Goal: Information Seeking & Learning: Learn about a topic

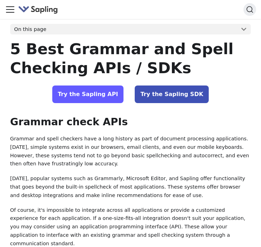
click at [110, 93] on link "Try the Sapling API" at bounding box center [88, 94] width 72 height 18
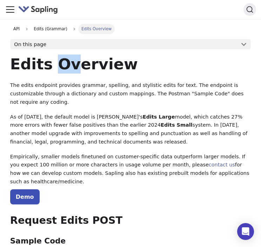
click at [67, 65] on h1 "Edits Overview" at bounding box center [130, 63] width 241 height 19
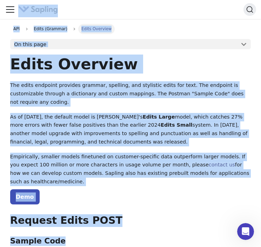
click at [169, 49] on button "On this page" at bounding box center [130, 44] width 241 height 11
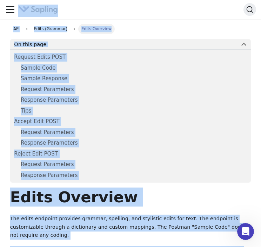
click at [236, 39] on button "On this page" at bounding box center [130, 44] width 241 height 11
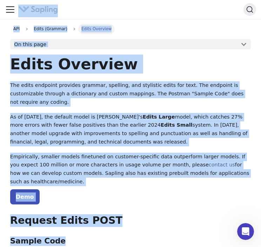
click at [204, 72] on h1 "Edits Overview" at bounding box center [130, 63] width 241 height 19
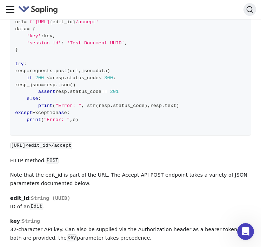
scroll to position [1580, 0]
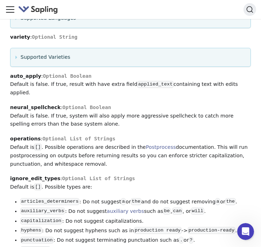
click at [12, 11] on icon "Toggle navigation bar" at bounding box center [10, 9] width 11 height 11
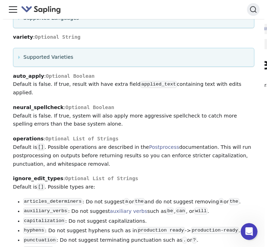
scroll to position [869, 0]
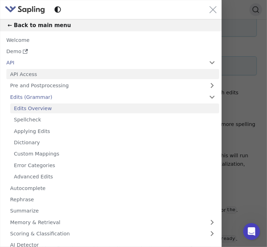
click at [34, 73] on link "API Access" at bounding box center [112, 74] width 212 height 10
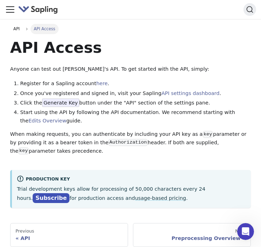
click at [11, 9] on icon "Toggle navigation bar" at bounding box center [10, 10] width 8 height 6
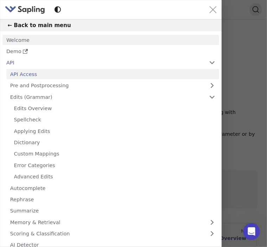
click at [23, 42] on link "Welcome" at bounding box center [110, 40] width 216 height 10
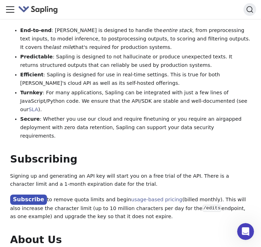
scroll to position [597, 0]
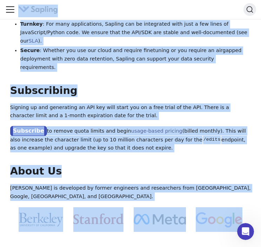
copy body "Skip to main content Docs Demo Dev Blog Contact GitHub Search K Docs Demo Dev B…"
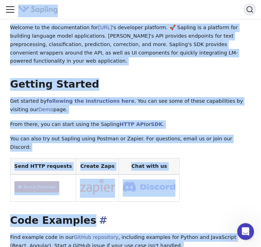
scroll to position [0, 0]
